Goal: Information Seeking & Learning: Check status

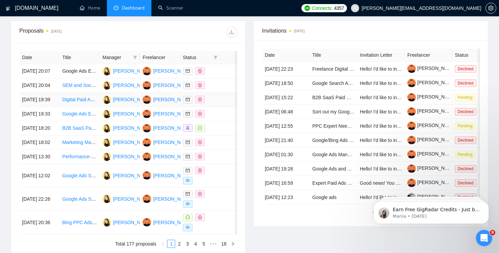
scroll to position [243, 0]
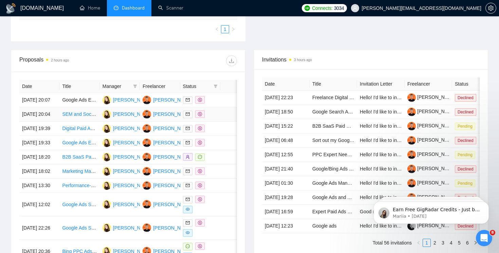
scroll to position [206, 0]
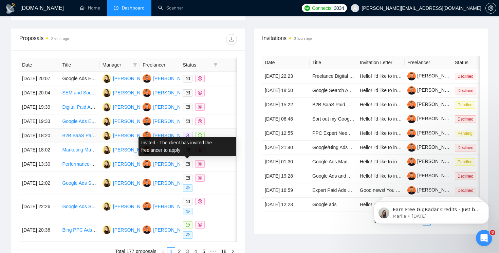
click at [198, 137] on icon "message" at bounding box center [200, 135] width 4 height 4
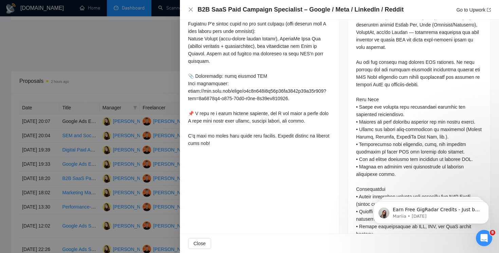
scroll to position [359, 0]
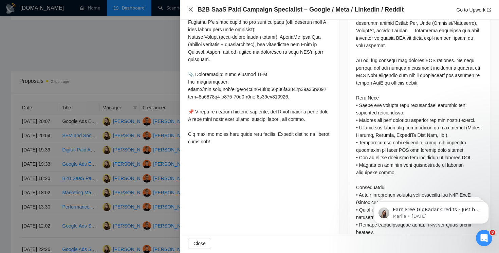
click at [191, 8] on icon "close" at bounding box center [191, 9] width 4 height 4
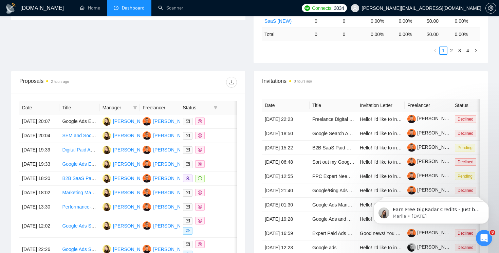
scroll to position [0, 0]
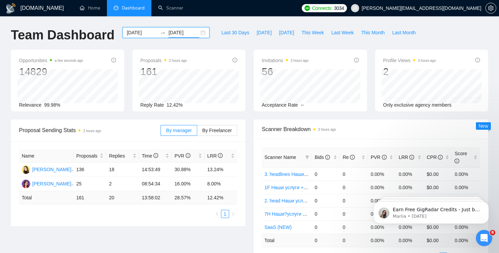
click at [189, 33] on input "[DATE]" at bounding box center [183, 32] width 31 height 7
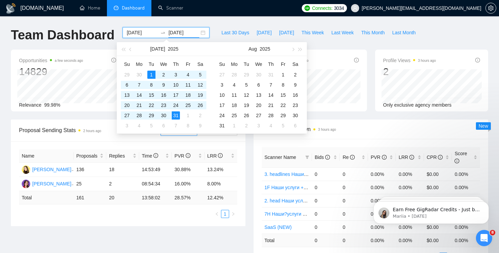
click at [196, 34] on div "[DATE] [DATE]" at bounding box center [166, 32] width 87 height 11
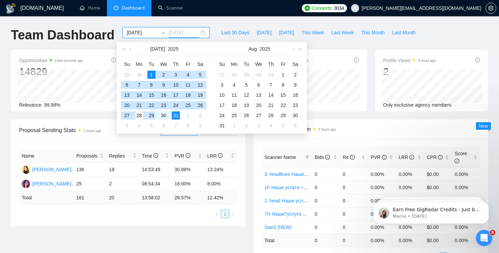
type input "[DATE]"
click at [139, 116] on div "28" at bounding box center [139, 115] width 8 height 8
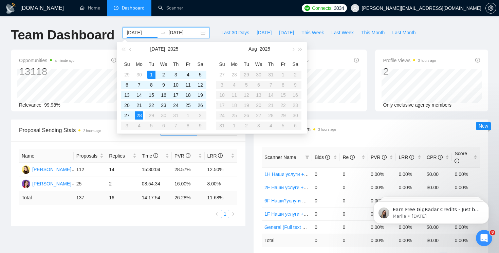
click at [139, 32] on input "[DATE]" at bounding box center [142, 32] width 31 height 7
click at [138, 114] on div "28" at bounding box center [139, 115] width 8 height 8
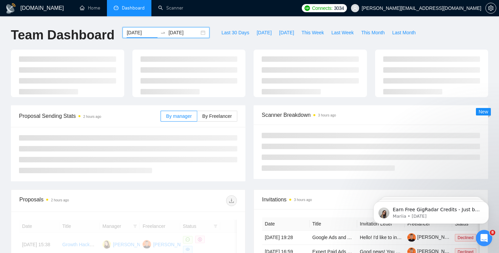
click at [198, 33] on div "[DATE] [DATE]" at bounding box center [166, 32] width 87 height 11
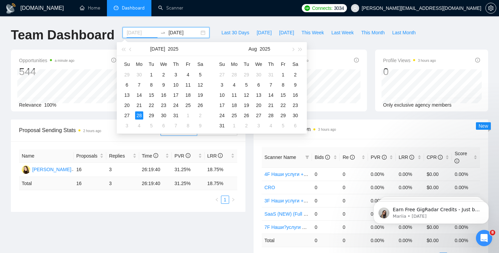
type input "[DATE]"
click at [182, 36] on input "[DATE]" at bounding box center [183, 32] width 31 height 7
type input "[DATE]"
click at [245, 85] on div "5" at bounding box center [246, 85] width 8 height 8
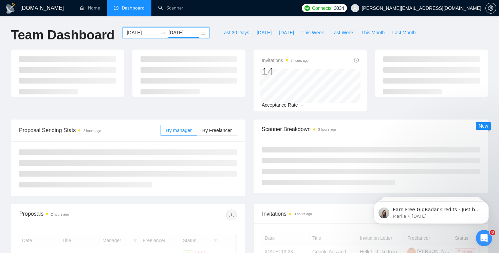
click at [200, 27] on div "[DATE] [DATE]" at bounding box center [166, 32] width 87 height 11
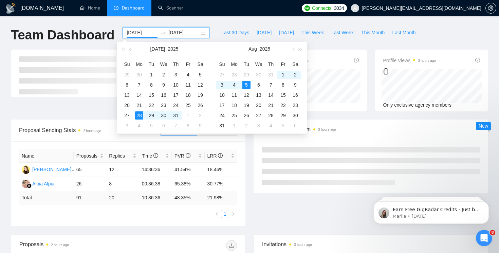
click at [196, 35] on div "[DATE] [DATE]" at bounding box center [166, 32] width 87 height 11
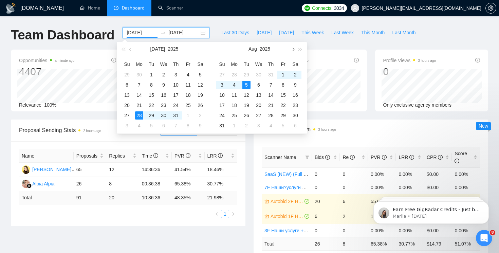
click at [289, 51] on button "button" at bounding box center [292, 49] width 7 height 14
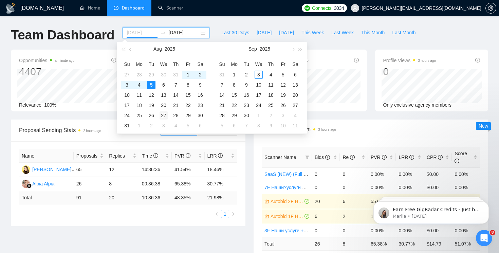
type input "[DATE]"
click at [162, 114] on div "27" at bounding box center [164, 115] width 8 height 8
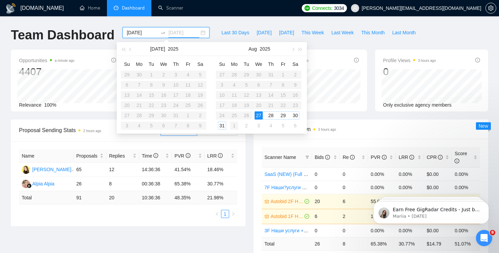
type input "[DATE]"
click at [293, 47] on button "button" at bounding box center [292, 49] width 7 height 14
type input "[DATE]"
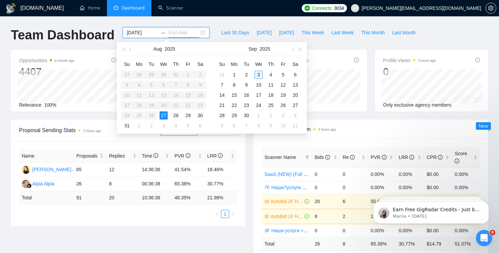
type input "[DATE]"
click at [259, 73] on div "3" at bounding box center [259, 75] width 8 height 8
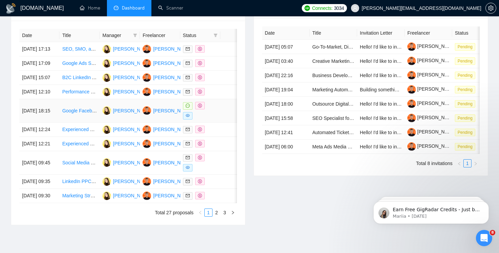
scroll to position [290, 0]
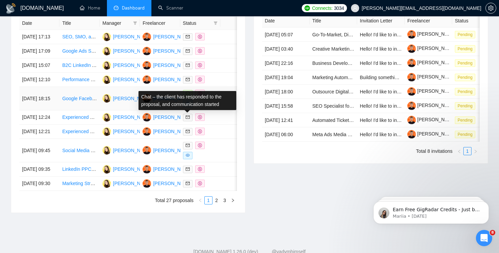
click at [187, 95] on icon "message" at bounding box center [188, 93] width 4 height 4
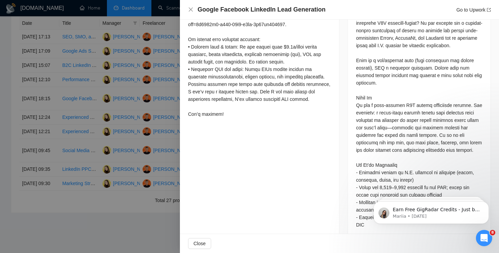
click at [187, 8] on div "Google Facebook LinkedIn Lead Generation Go to Upwork" at bounding box center [339, 10] width 319 height 20
click at [191, 8] on icon "close" at bounding box center [190, 9] width 5 height 5
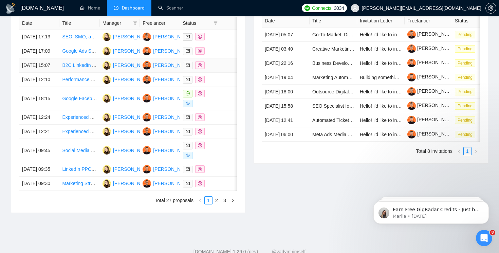
scroll to position [287, 0]
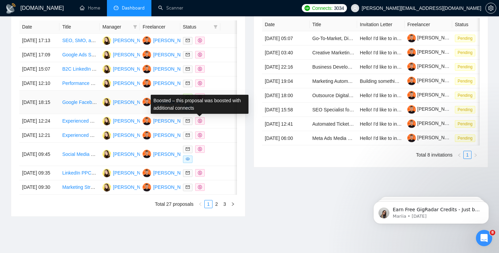
click at [200, 99] on icon "dollar" at bounding box center [200, 97] width 4 height 4
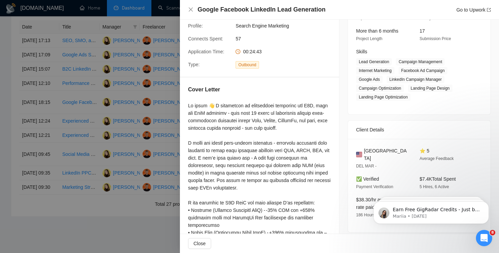
scroll to position [0, 0]
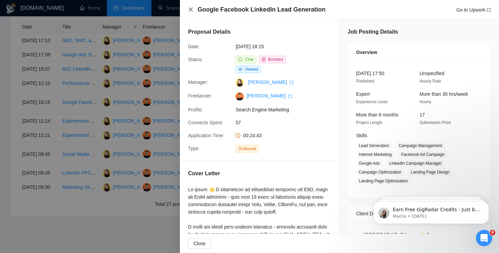
click at [191, 10] on icon "close" at bounding box center [191, 9] width 4 height 4
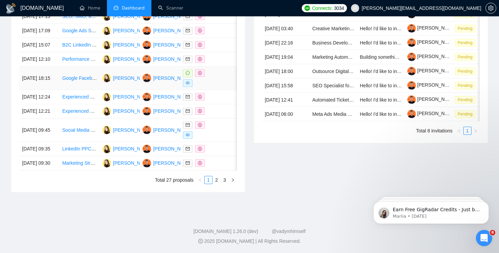
scroll to position [350, 0]
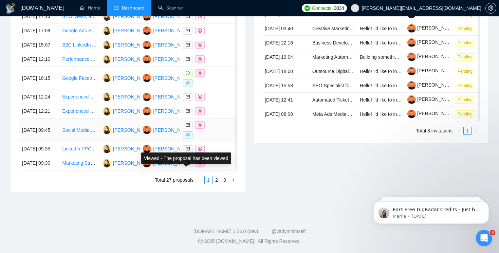
click at [190, 136] on span at bounding box center [188, 134] width 10 height 7
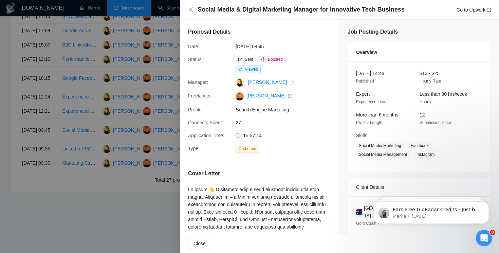
scroll to position [51, 0]
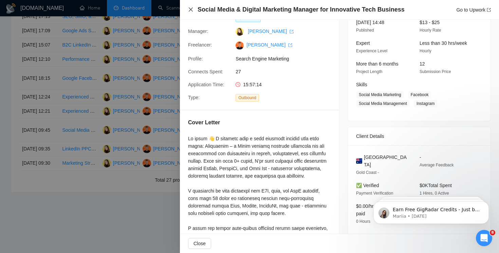
click at [188, 12] on icon "close" at bounding box center [190, 9] width 5 height 5
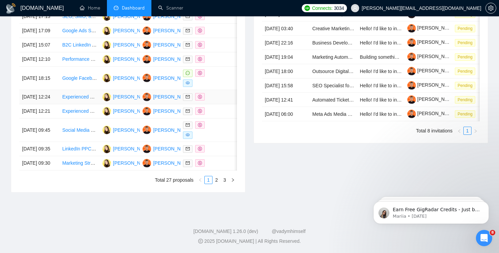
scroll to position [362, 0]
click at [217, 179] on link "2" at bounding box center [216, 179] width 7 height 7
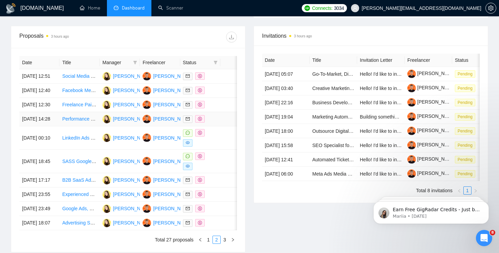
scroll to position [249, 0]
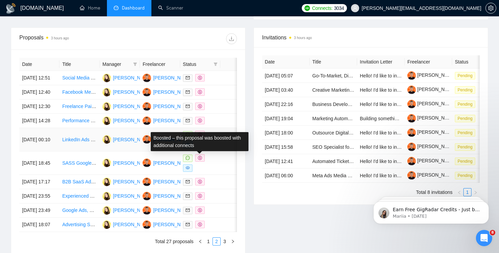
click at [200, 136] on icon "dollar" at bounding box center [200, 134] width 4 height 4
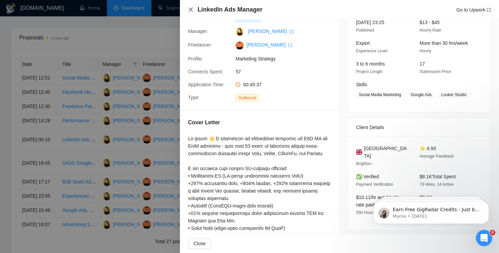
click at [190, 10] on icon "close" at bounding box center [190, 9] width 5 height 5
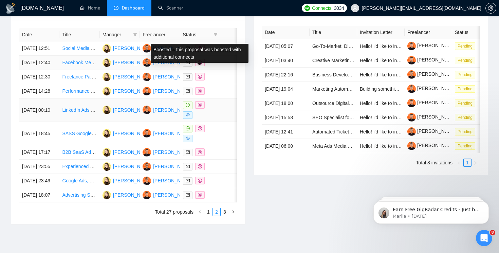
scroll to position [287, 0]
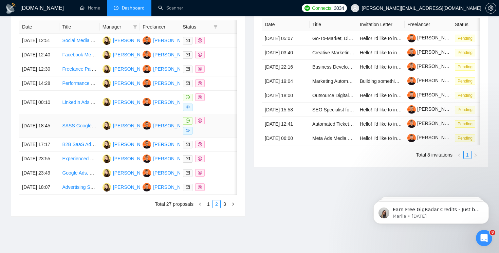
click at [202, 124] on span at bounding box center [200, 120] width 10 height 7
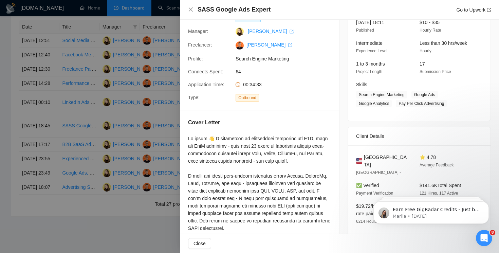
scroll to position [83, 0]
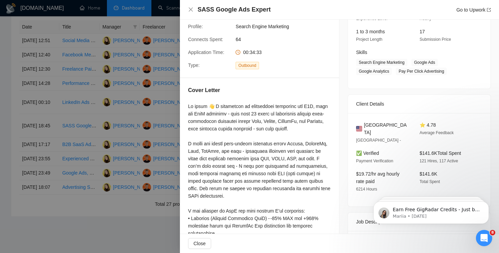
click at [187, 11] on div "SASS Google Ads Expert Go to Upwork" at bounding box center [339, 10] width 319 height 20
click at [190, 10] on icon "close" at bounding box center [191, 9] width 4 height 4
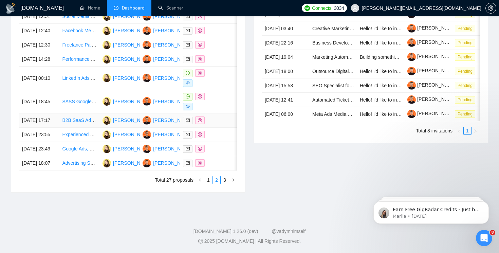
scroll to position [349, 0]
click at [199, 94] on icon "dollar" at bounding box center [200, 96] width 4 height 4
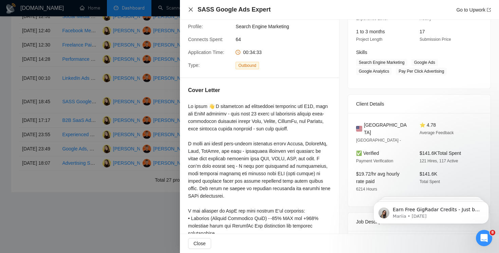
click at [190, 8] on icon "close" at bounding box center [190, 9] width 5 height 5
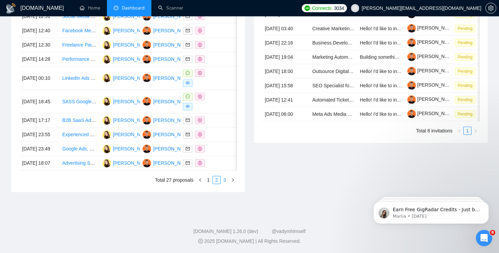
click at [226, 184] on link "3" at bounding box center [224, 179] width 7 height 7
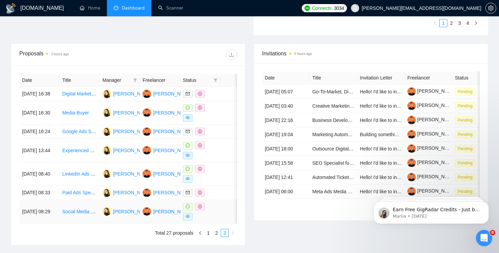
scroll to position [219, 0]
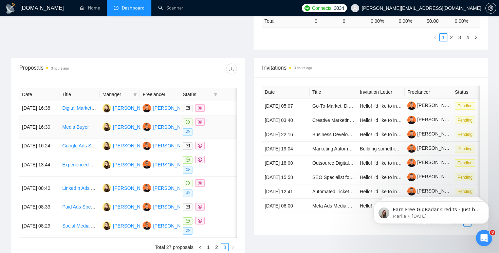
click at [202, 126] on span at bounding box center [200, 121] width 10 height 7
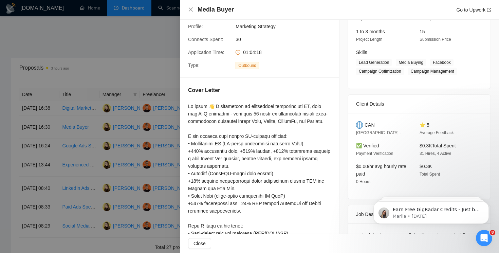
scroll to position [59, 0]
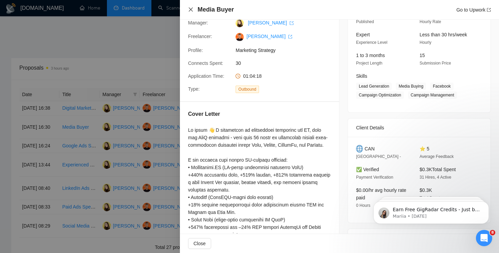
click at [191, 12] on icon "close" at bounding box center [190, 9] width 5 height 5
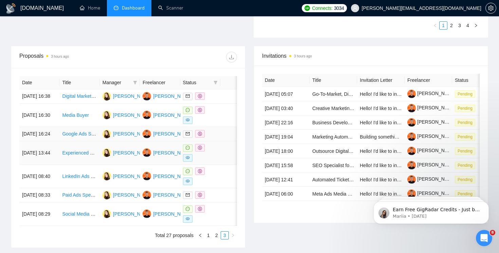
scroll to position [243, 0]
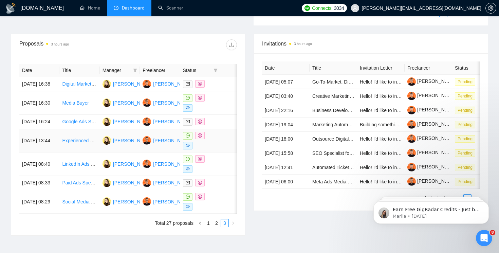
click at [200, 137] on icon "dollar" at bounding box center [200, 135] width 4 height 4
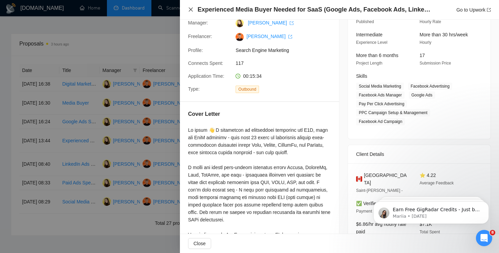
click at [190, 8] on icon "close" at bounding box center [190, 9] width 5 height 5
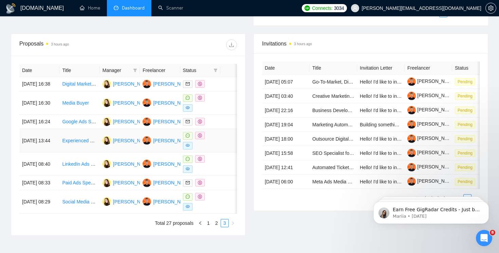
scroll to position [281, 0]
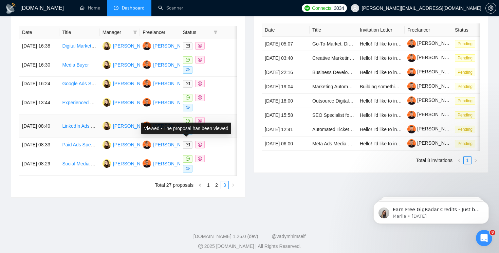
click at [197, 134] on div "Viewed - The proposal has been viewed" at bounding box center [186, 128] width 98 height 20
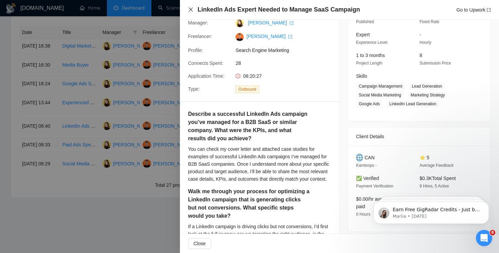
click at [190, 7] on icon "close" at bounding box center [190, 9] width 5 height 5
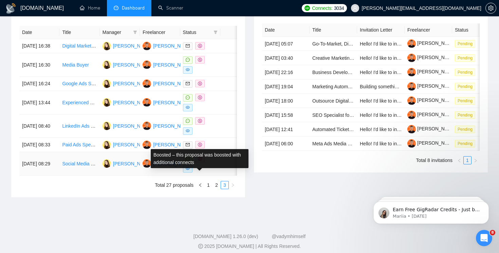
click at [200, 161] on icon "dollar" at bounding box center [200, 158] width 4 height 4
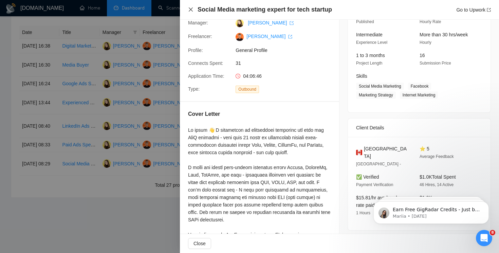
click at [188, 9] on icon "close" at bounding box center [190, 9] width 5 height 5
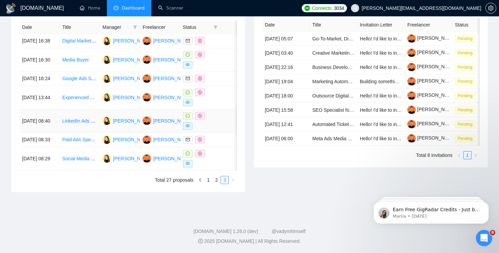
scroll to position [313, 0]
click at [202, 150] on span at bounding box center [200, 153] width 10 height 7
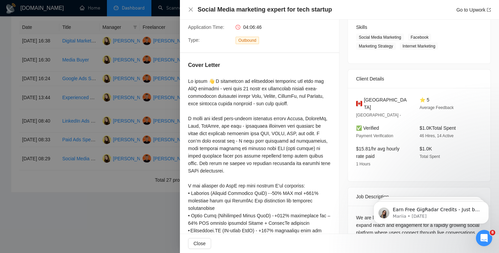
scroll to position [0, 0]
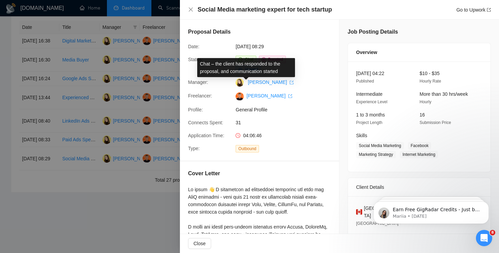
click at [246, 63] on span "Chat" at bounding box center [246, 59] width 20 height 7
click at [246, 56] on span "Chat" at bounding box center [246, 59] width 20 height 7
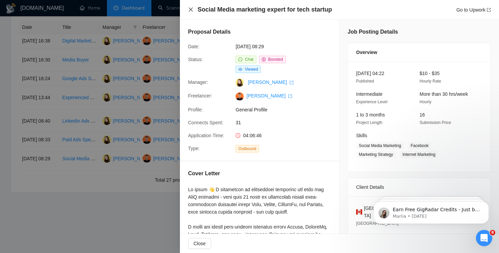
click at [190, 8] on icon "close" at bounding box center [190, 9] width 5 height 5
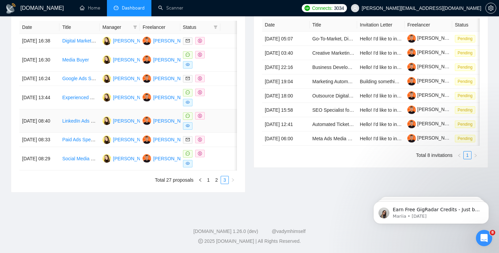
click at [188, 114] on icon "message" at bounding box center [188, 116] width 4 height 4
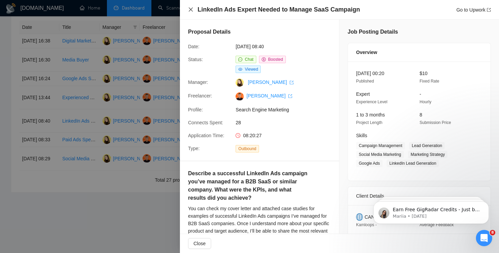
click at [192, 10] on icon "close" at bounding box center [190, 9] width 5 height 5
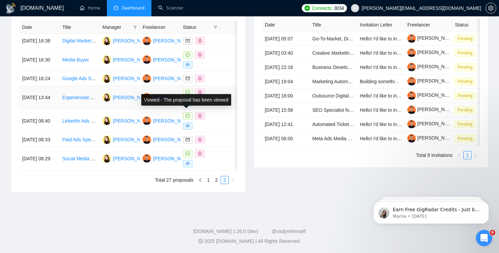
click at [187, 101] on icon "eye" at bounding box center [188, 102] width 4 height 3
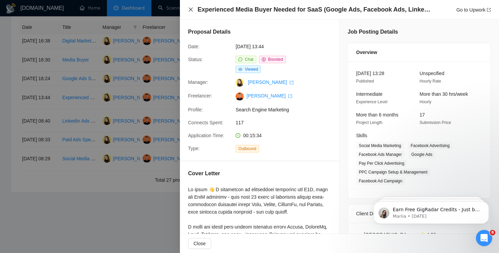
click at [192, 11] on icon "close" at bounding box center [191, 9] width 4 height 4
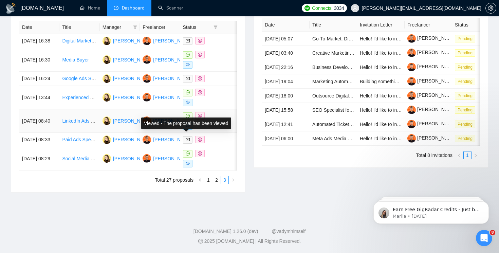
click at [189, 124] on icon "eye" at bounding box center [188, 126] width 4 height 4
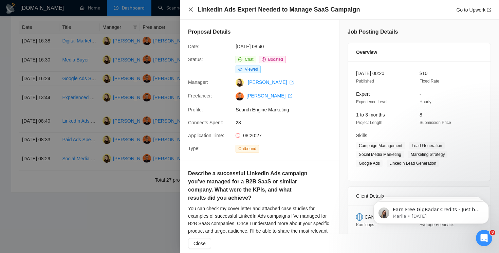
click at [190, 11] on icon "close" at bounding box center [190, 9] width 5 height 5
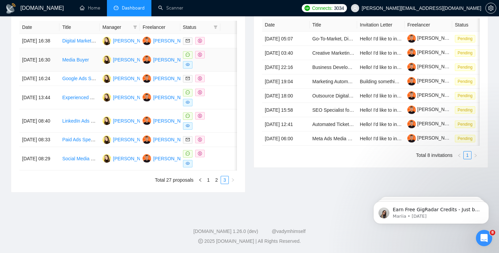
click at [183, 49] on td at bounding box center [200, 59] width 40 height 23
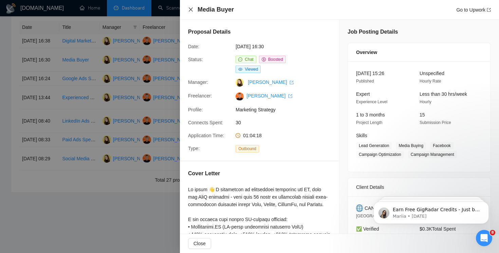
click at [190, 9] on icon "close" at bounding box center [190, 9] width 5 height 5
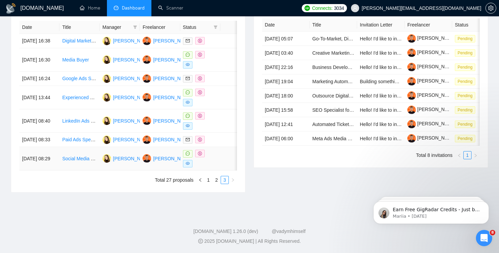
click at [188, 162] on icon "eye" at bounding box center [188, 163] width 4 height 3
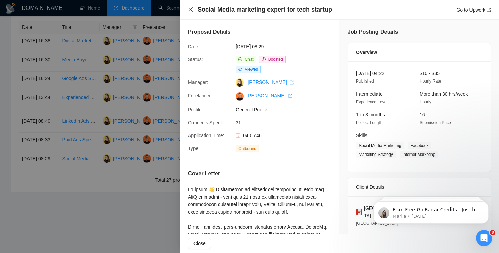
click at [189, 11] on icon "close" at bounding box center [191, 9] width 4 height 4
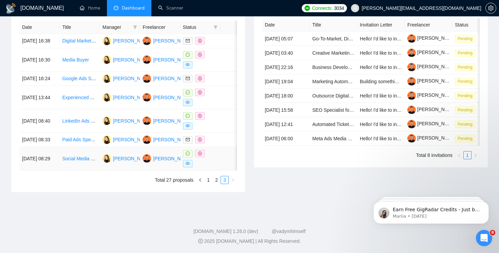
click at [189, 150] on span at bounding box center [188, 153] width 10 height 7
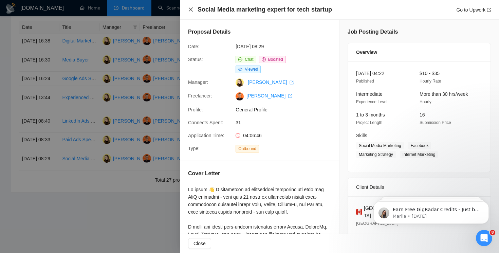
click at [190, 10] on icon "close" at bounding box center [190, 9] width 5 height 5
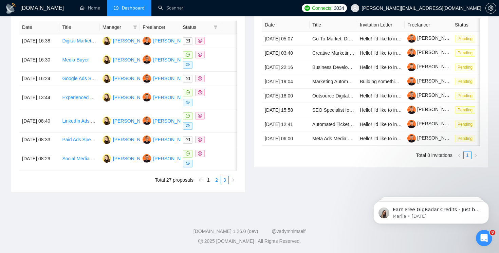
click at [218, 176] on link "2" at bounding box center [216, 179] width 7 height 7
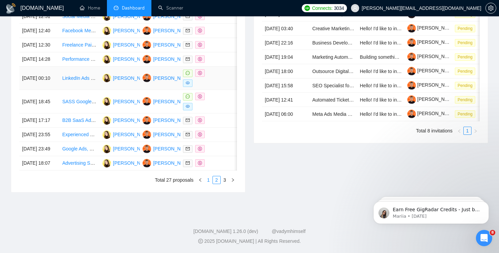
scroll to position [343, 0]
click at [208, 184] on link "1" at bounding box center [208, 179] width 7 height 7
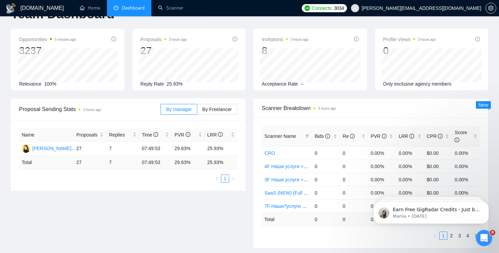
scroll to position [0, 0]
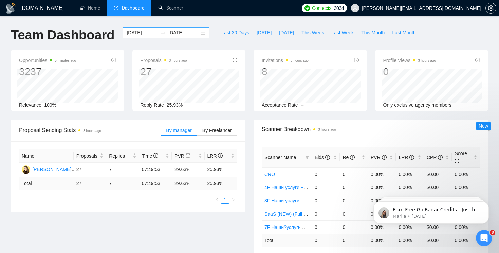
click at [151, 30] on input "[DATE]" at bounding box center [142, 32] width 31 height 7
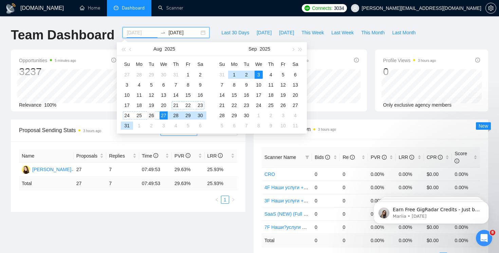
type input "[DATE]"
click at [154, 115] on div "26" at bounding box center [151, 115] width 8 height 8
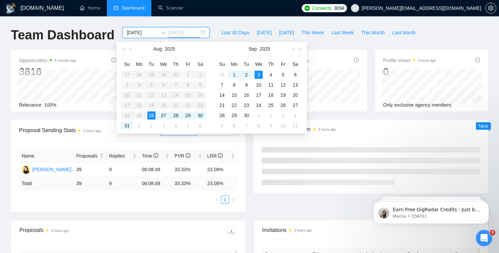
type input "[DATE]"
click at [142, 115] on table "Su Mo Tu We Th Fr Sa 27 28 29 30 31 1 2 3 4 5 6 7 8 9 10 11 12 13 14 15 16 17 1…" at bounding box center [164, 95] width 86 height 72
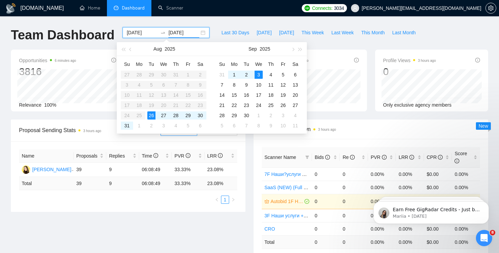
click at [134, 30] on input "[DATE]" at bounding box center [142, 32] width 31 height 7
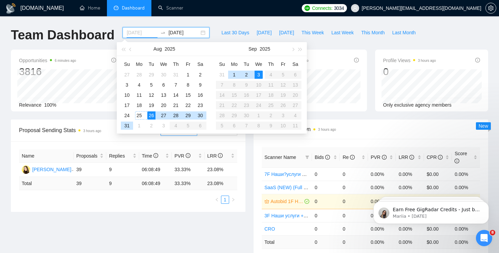
click at [141, 116] on div "25" at bounding box center [139, 115] width 8 height 8
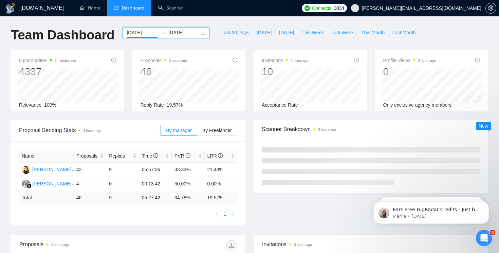
click at [186, 32] on input "[DATE]" at bounding box center [183, 32] width 31 height 7
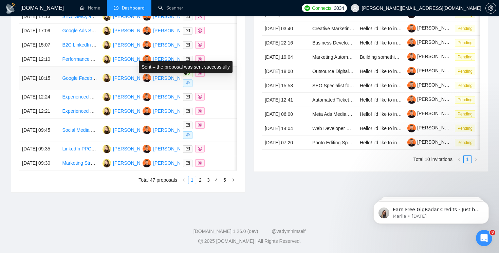
scroll to position [362, 0]
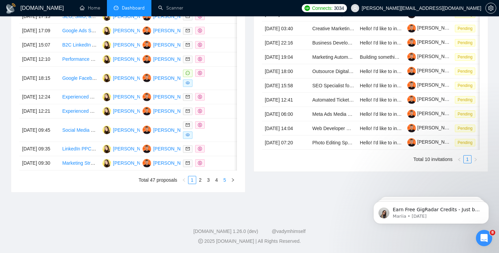
click at [225, 181] on link "5" at bounding box center [224, 179] width 7 height 7
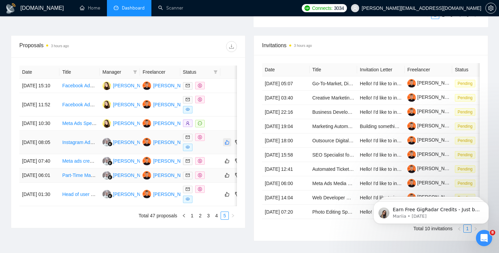
scroll to position [239, 0]
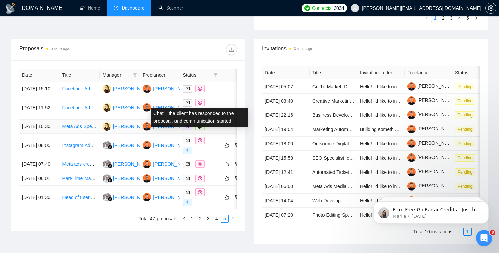
click at [200, 128] on icon "message" at bounding box center [200, 126] width 4 height 4
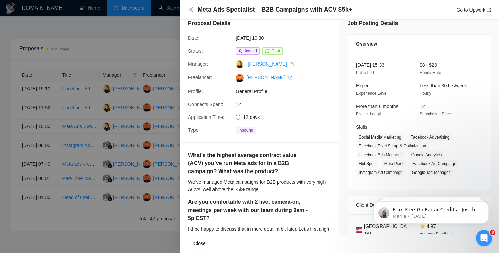
scroll to position [0, 0]
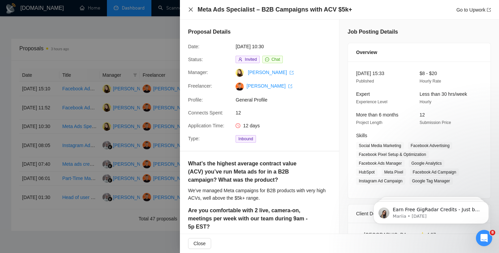
click at [191, 10] on icon "close" at bounding box center [191, 9] width 4 height 4
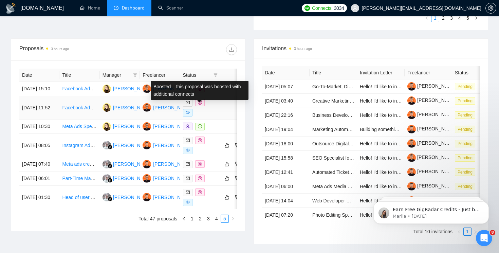
scroll to position [272, 0]
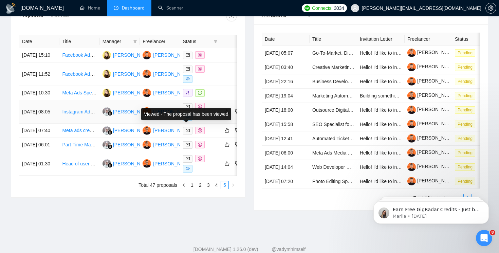
click at [189, 118] on icon "eye" at bounding box center [188, 116] width 4 height 4
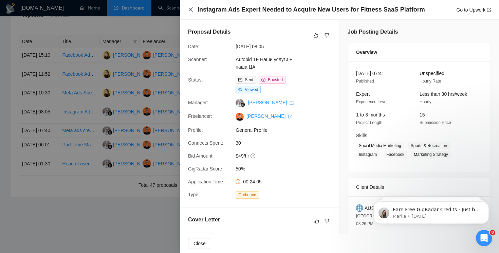
click at [193, 8] on icon "close" at bounding box center [190, 9] width 5 height 5
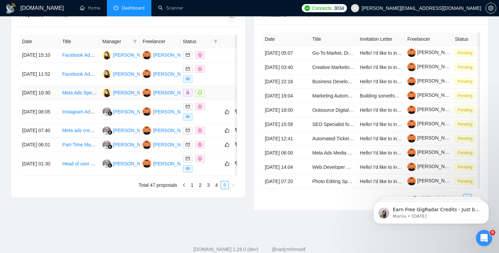
scroll to position [268, 0]
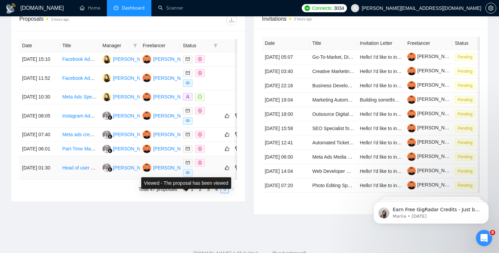
click at [190, 176] on span at bounding box center [188, 172] width 10 height 7
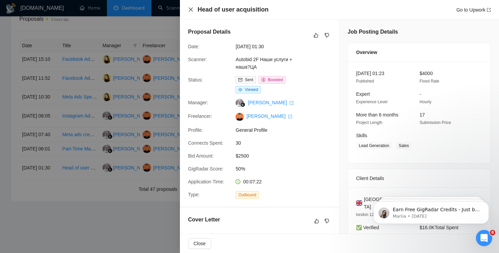
click at [192, 11] on icon "close" at bounding box center [191, 9] width 4 height 4
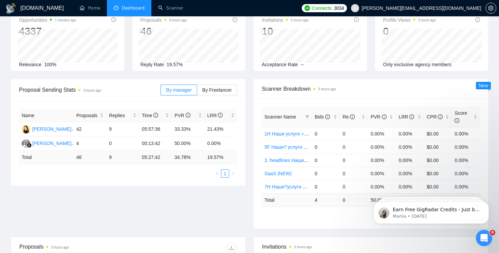
scroll to position [0, 0]
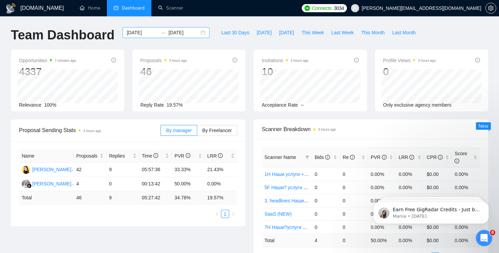
click at [146, 30] on input "[DATE]" at bounding box center [142, 32] width 31 height 7
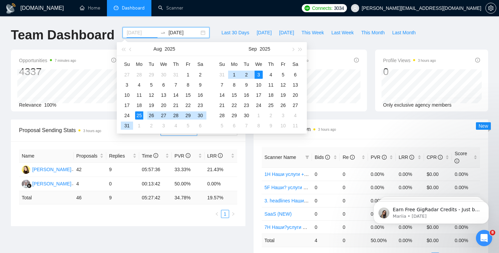
click at [150, 112] on div "26" at bounding box center [151, 115] width 8 height 8
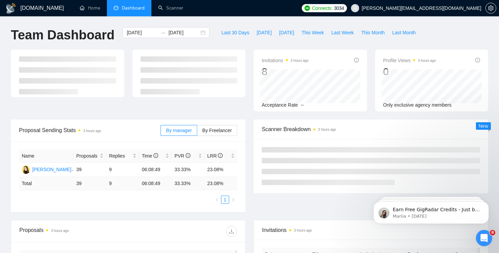
click at [233, 24] on div "[DOMAIN_NAME] Home Dashboard Scanner Connects: 3034 [PERSON_NAME][EMAIL_ADDRESS…" at bounding box center [249, 253] width 499 height 507
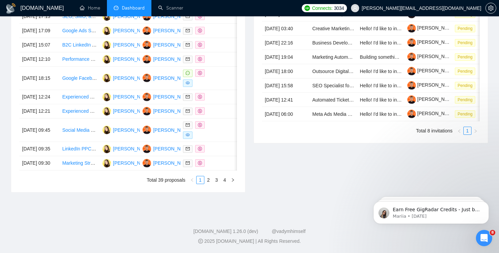
scroll to position [362, 0]
click at [188, 131] on span at bounding box center [188, 134] width 10 height 7
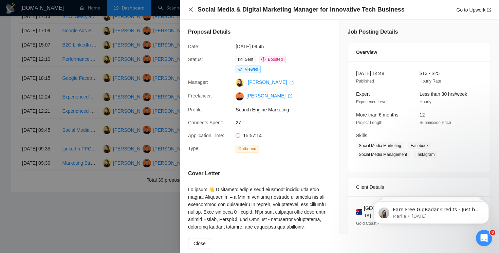
click at [189, 10] on icon "close" at bounding box center [190, 9] width 5 height 5
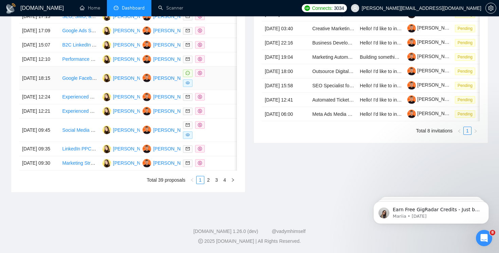
click at [187, 79] on span at bounding box center [188, 82] width 10 height 7
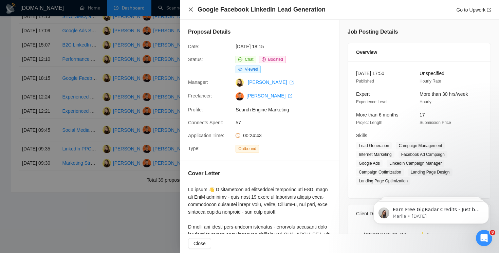
click at [190, 10] on icon "close" at bounding box center [190, 9] width 5 height 5
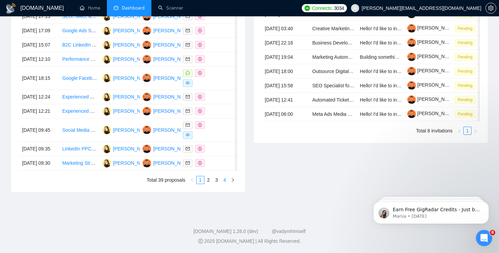
click at [226, 181] on link "4" at bounding box center [224, 179] width 7 height 7
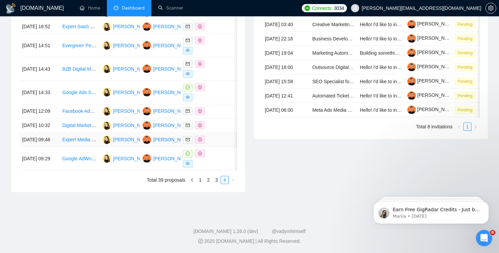
scroll to position [346, 0]
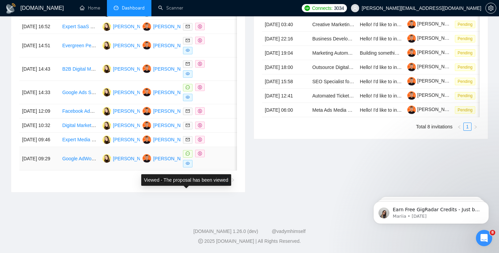
click at [186, 165] on icon "eye" at bounding box center [188, 163] width 4 height 4
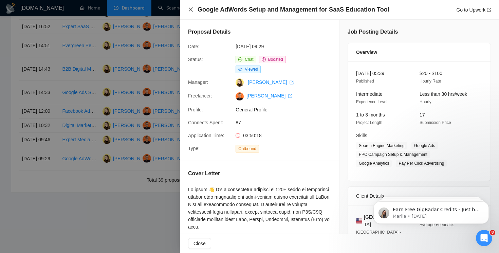
click at [190, 7] on icon "close" at bounding box center [190, 9] width 5 height 5
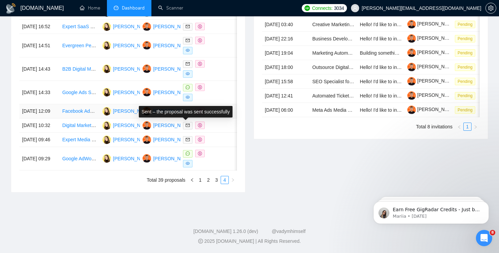
scroll to position [330, 0]
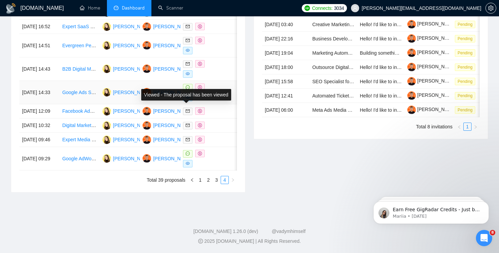
click at [189, 95] on span at bounding box center [188, 97] width 10 height 7
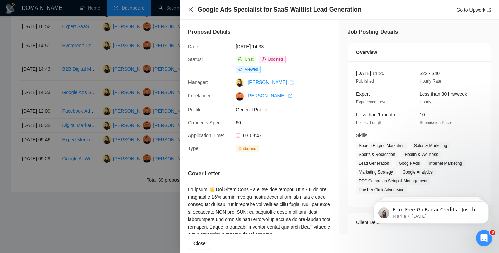
click at [189, 9] on icon "close" at bounding box center [190, 9] width 5 height 5
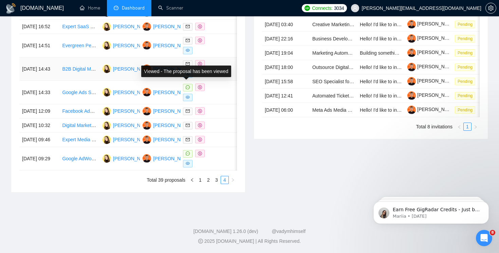
click at [186, 72] on icon "eye" at bounding box center [188, 74] width 4 height 4
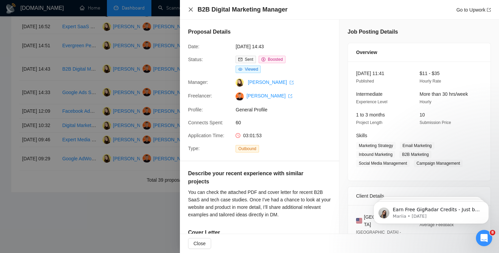
click at [189, 9] on icon "close" at bounding box center [190, 9] width 5 height 5
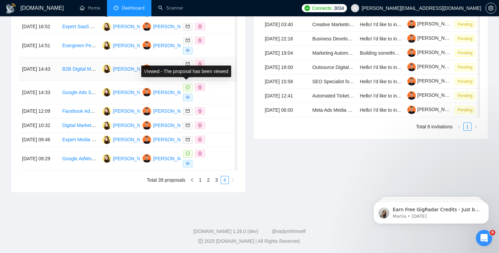
scroll to position [322, 0]
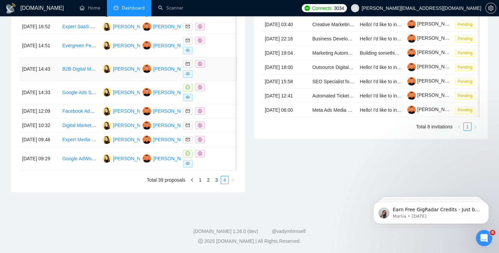
click at [187, 76] on icon "eye" at bounding box center [188, 74] width 4 height 4
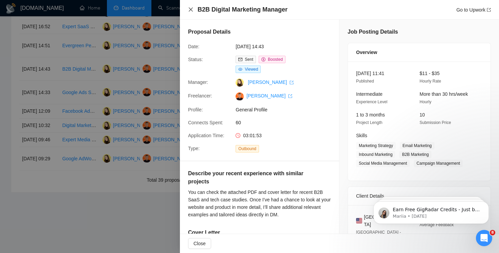
click at [190, 11] on icon "close" at bounding box center [190, 9] width 5 height 5
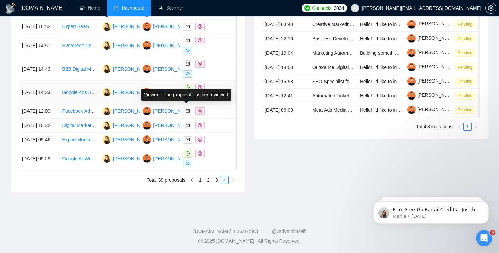
click at [188, 99] on icon "eye" at bounding box center [188, 97] width 4 height 3
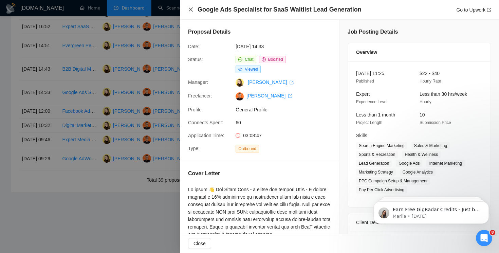
click at [189, 7] on icon "close" at bounding box center [190, 9] width 5 height 5
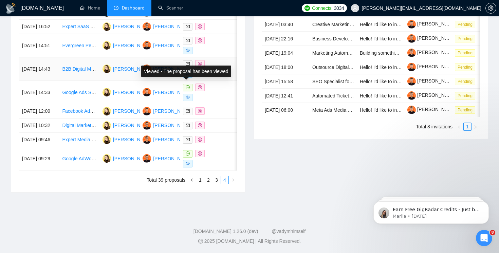
click at [186, 76] on icon "eye" at bounding box center [188, 74] width 4 height 4
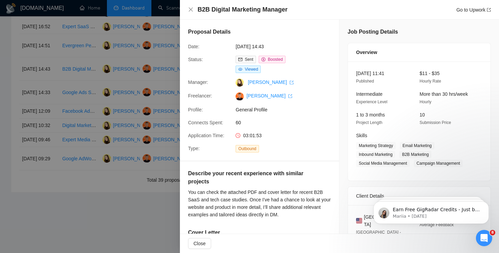
click at [190, 6] on div "B2B Digital Marketing Manager Go to Upwork" at bounding box center [339, 9] width 303 height 8
click at [191, 11] on icon "close" at bounding box center [190, 9] width 5 height 5
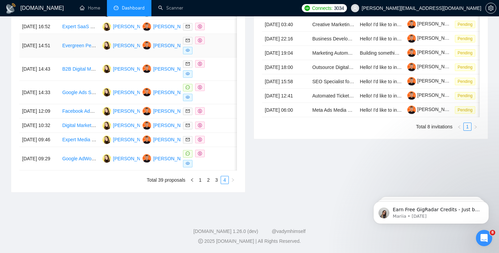
click at [186, 52] on icon "eye" at bounding box center [188, 50] width 4 height 3
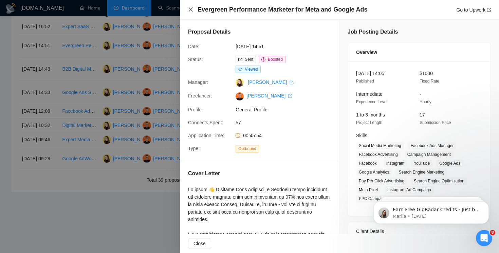
click at [191, 8] on icon "close" at bounding box center [190, 9] width 5 height 5
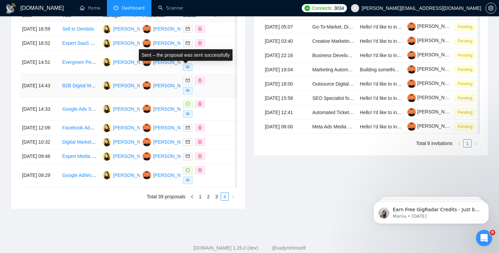
scroll to position [305, 0]
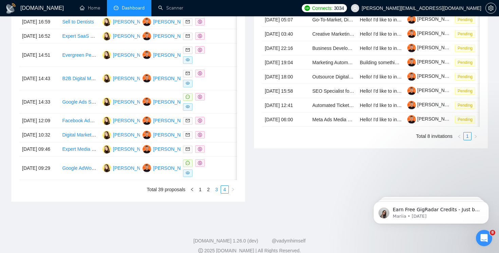
click at [215, 193] on link "3" at bounding box center [216, 189] width 7 height 7
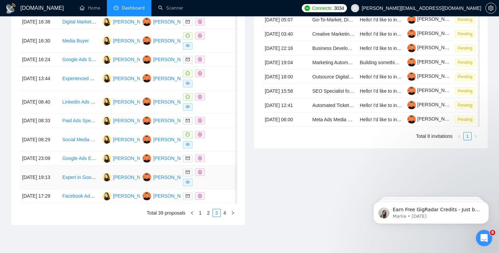
click at [189, 184] on icon "eye" at bounding box center [188, 182] width 4 height 3
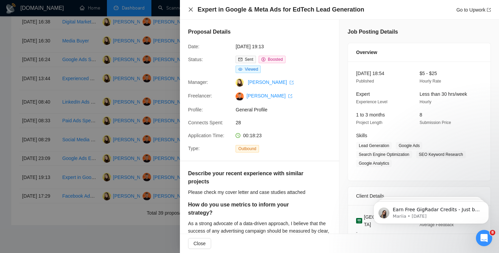
click at [190, 9] on icon "close" at bounding box center [190, 9] width 5 height 5
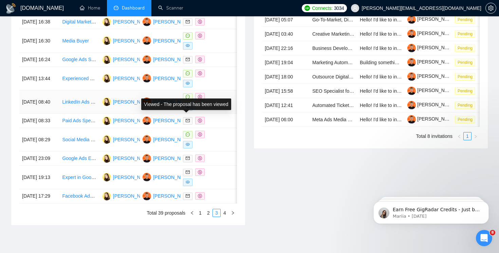
scroll to position [0, 0]
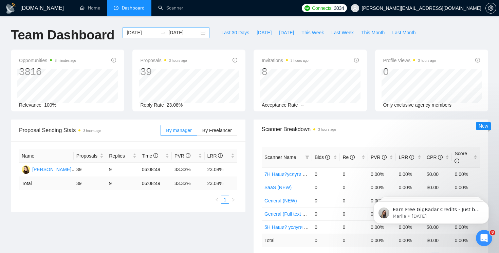
click at [150, 35] on input "[DATE]" at bounding box center [142, 32] width 31 height 7
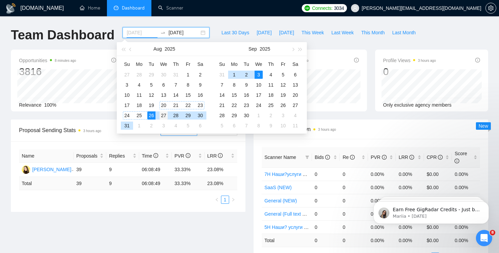
type input "[DATE]"
click at [164, 113] on div "27" at bounding box center [164, 115] width 8 height 8
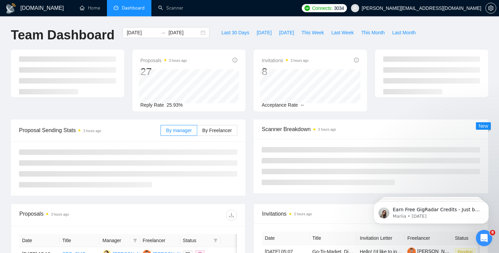
click at [253, 38] on div "Last 30 Days [DATE] [DATE] This Week Last Week This Month Last Month" at bounding box center [318, 38] width 210 height 22
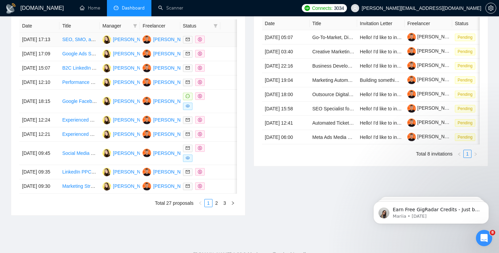
scroll to position [320, 0]
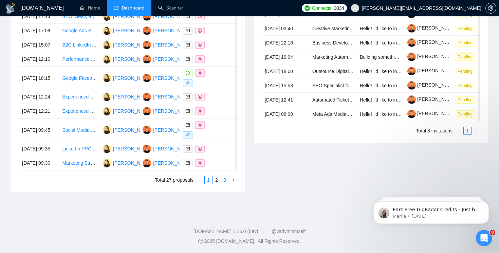
click at [224, 184] on link "3" at bounding box center [224, 179] width 7 height 7
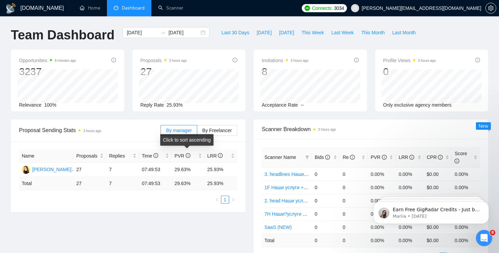
scroll to position [2, 0]
